Goal: Task Accomplishment & Management: Manage account settings

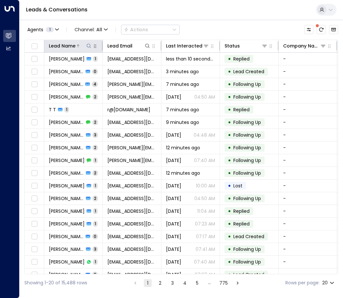
click at [90, 45] on icon at bounding box center [88, 45] width 5 height 5
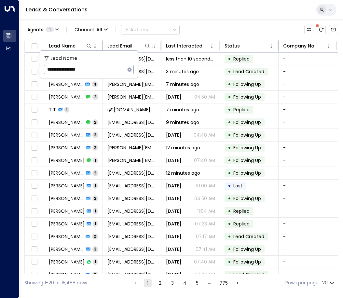
type input "**********"
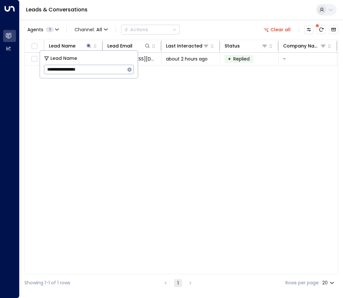
click at [122, 118] on div "Lead Name Lead Email Last Interacted Status Company Name Product # of people AI…" at bounding box center [181, 157] width 314 height 235
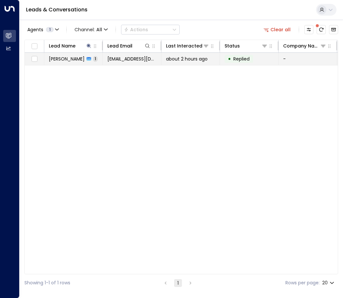
click at [71, 56] on span "[PERSON_NAME]" at bounding box center [67, 59] width 36 height 7
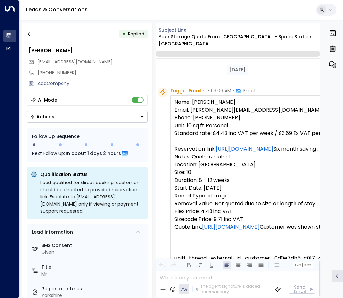
scroll to position [358, 0]
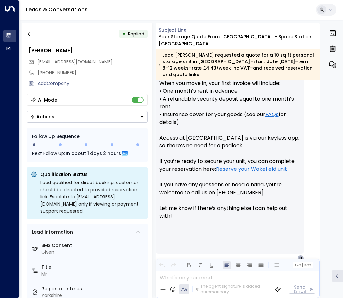
click at [128, 120] on button "Actions" at bounding box center [87, 117] width 121 height 12
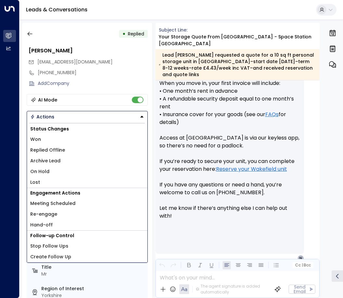
click at [56, 148] on span "Replied Offline" at bounding box center [47, 150] width 35 height 7
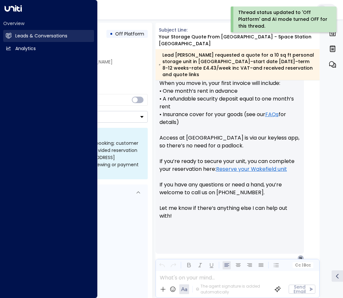
click at [27, 33] on h2 "Leads & Conversations" at bounding box center [41, 36] width 52 height 7
